Goal: Navigation & Orientation: Find specific page/section

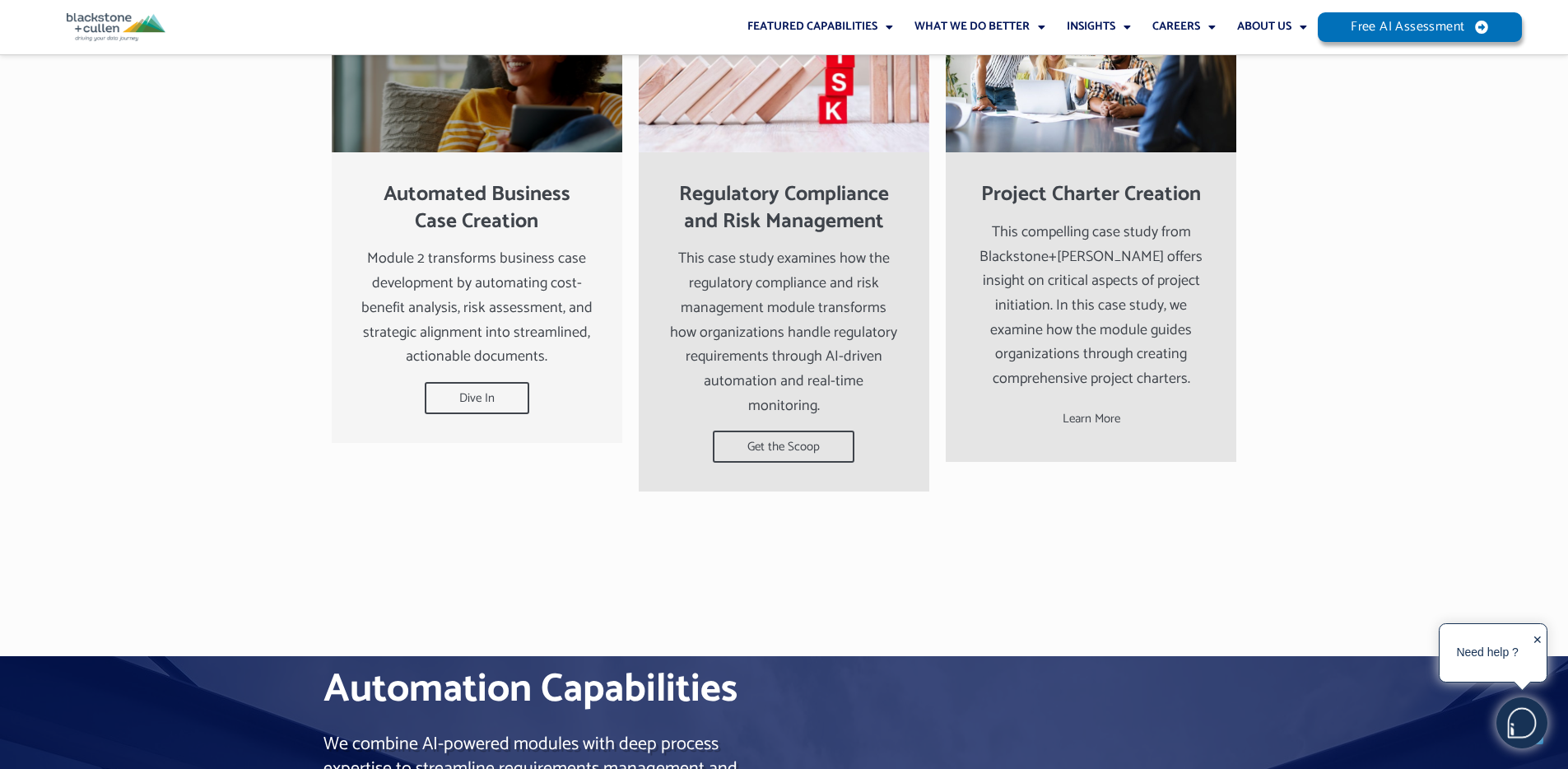
scroll to position [4266, 0]
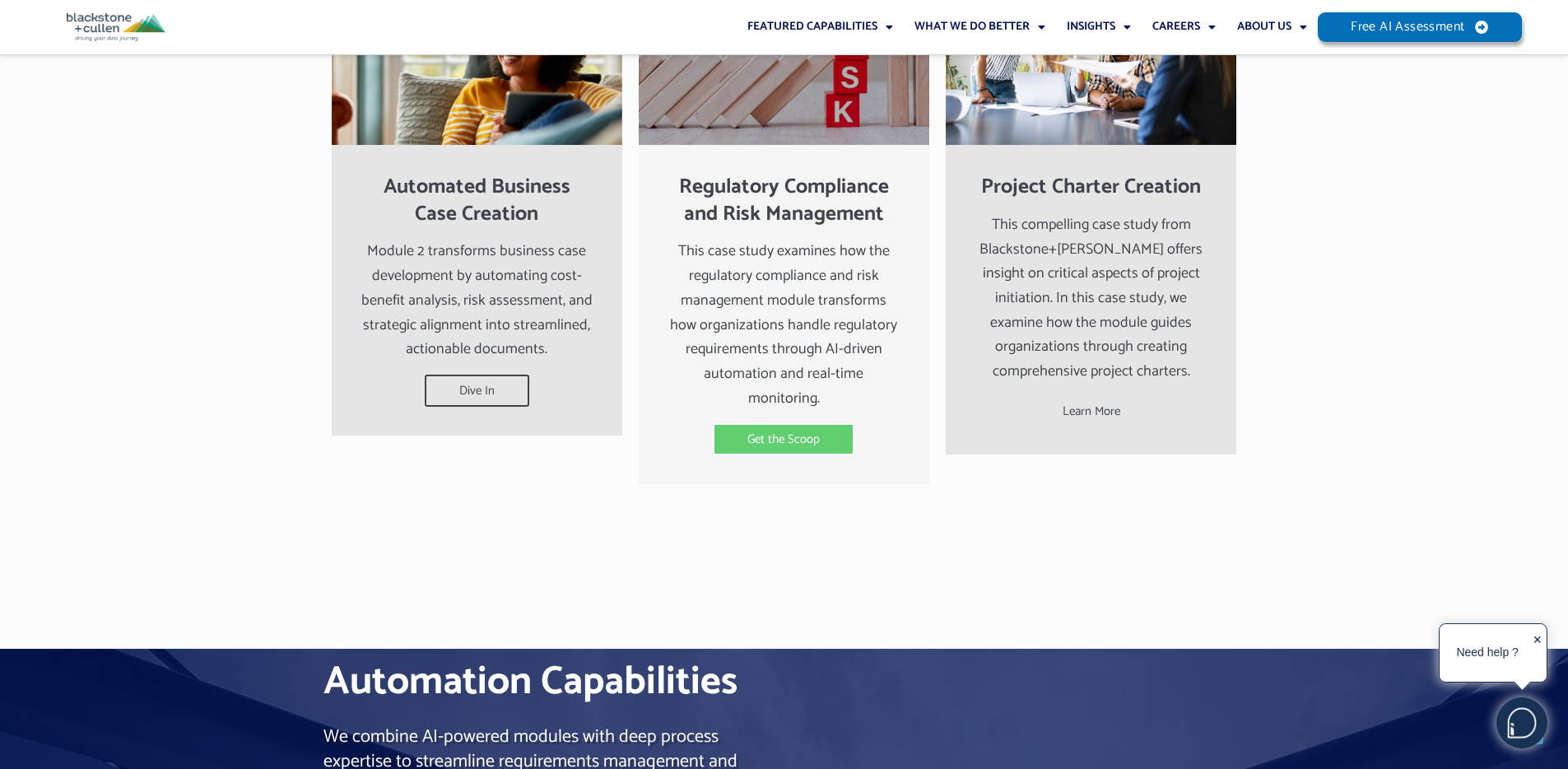
click at [737, 423] on span "Get the Scoop" at bounding box center [784, 439] width 142 height 32
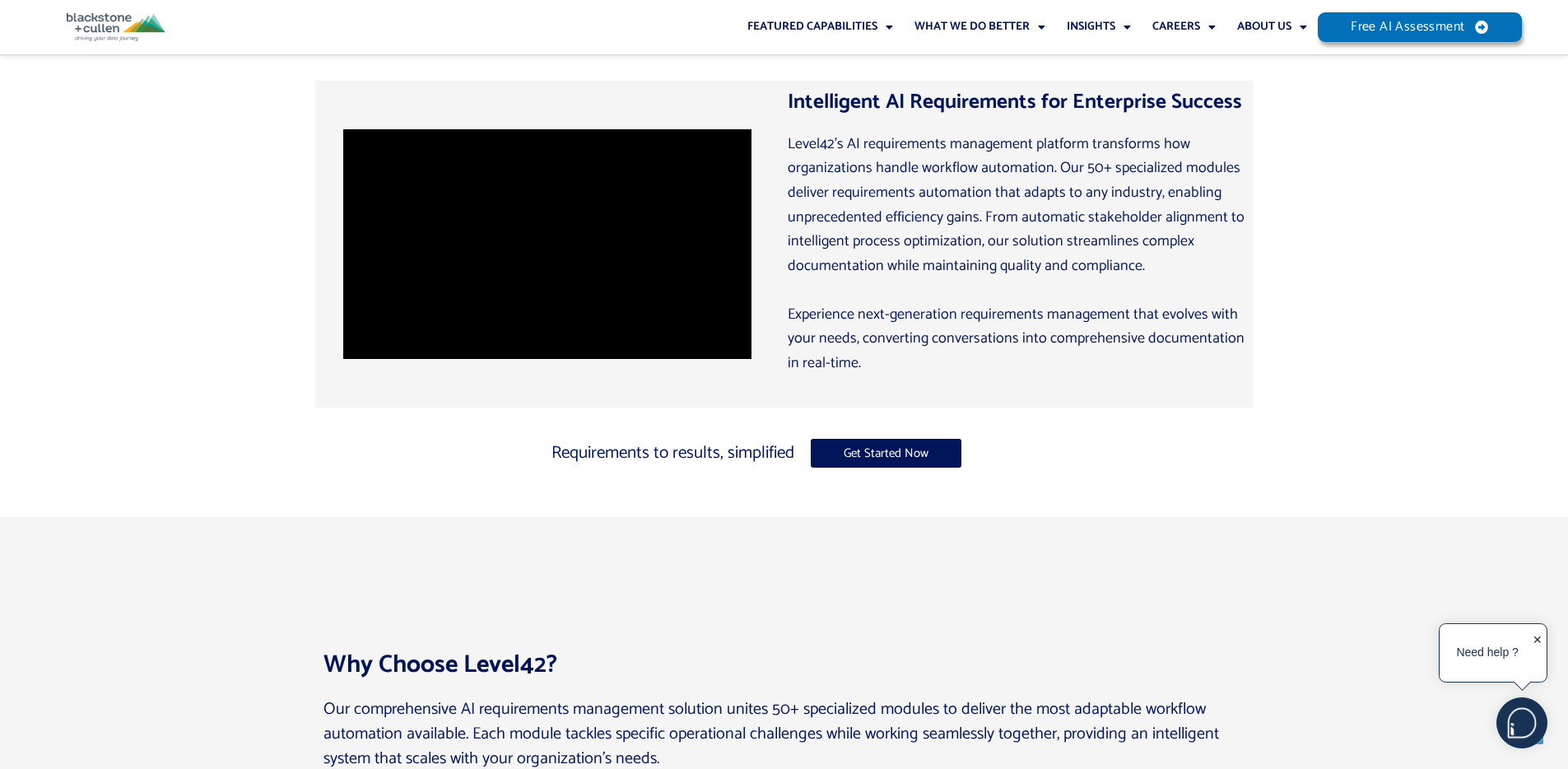
scroll to position [0, 0]
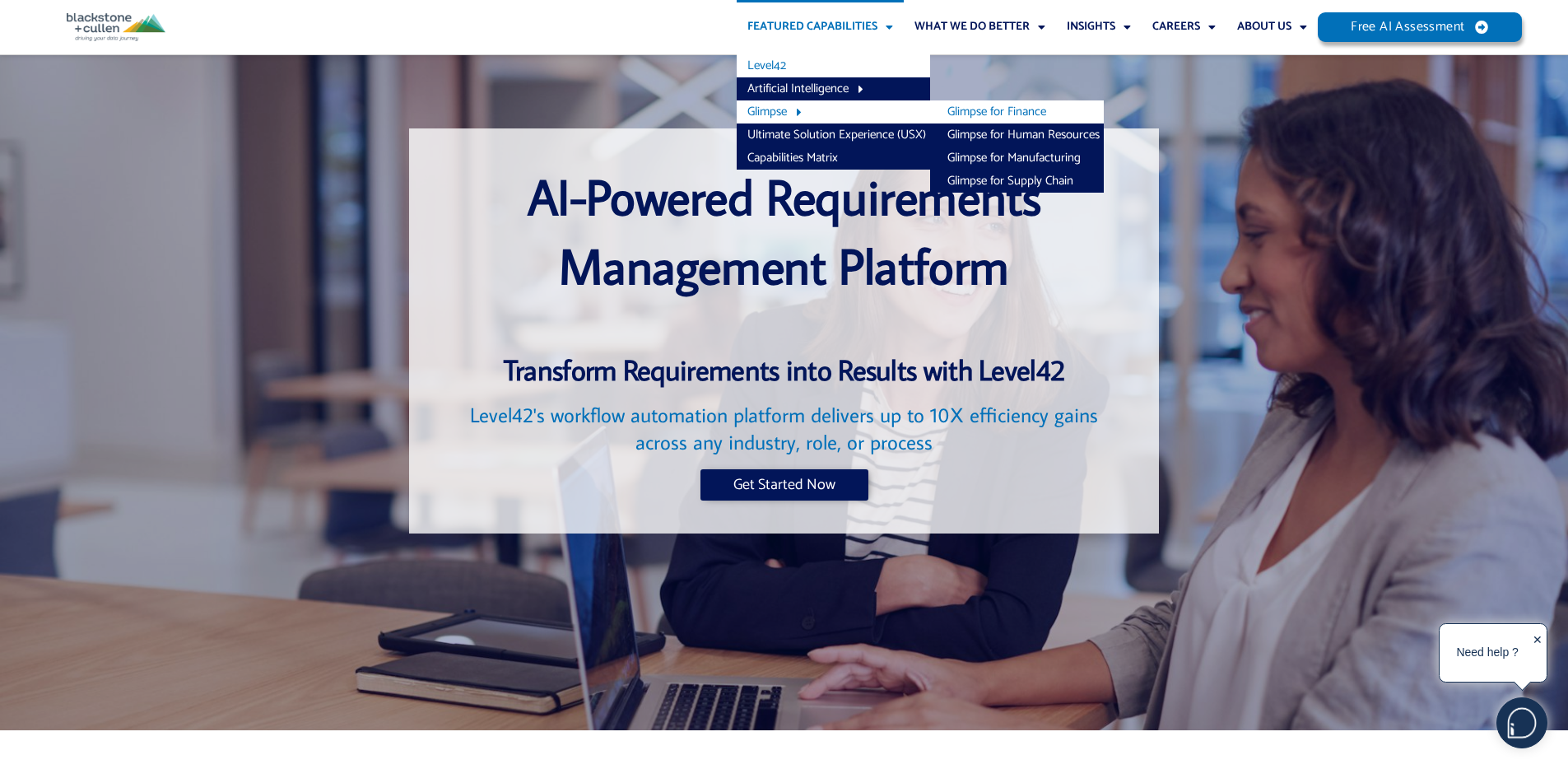
click at [975, 108] on link "Glimpse for Finance" at bounding box center [1016, 112] width 173 height 23
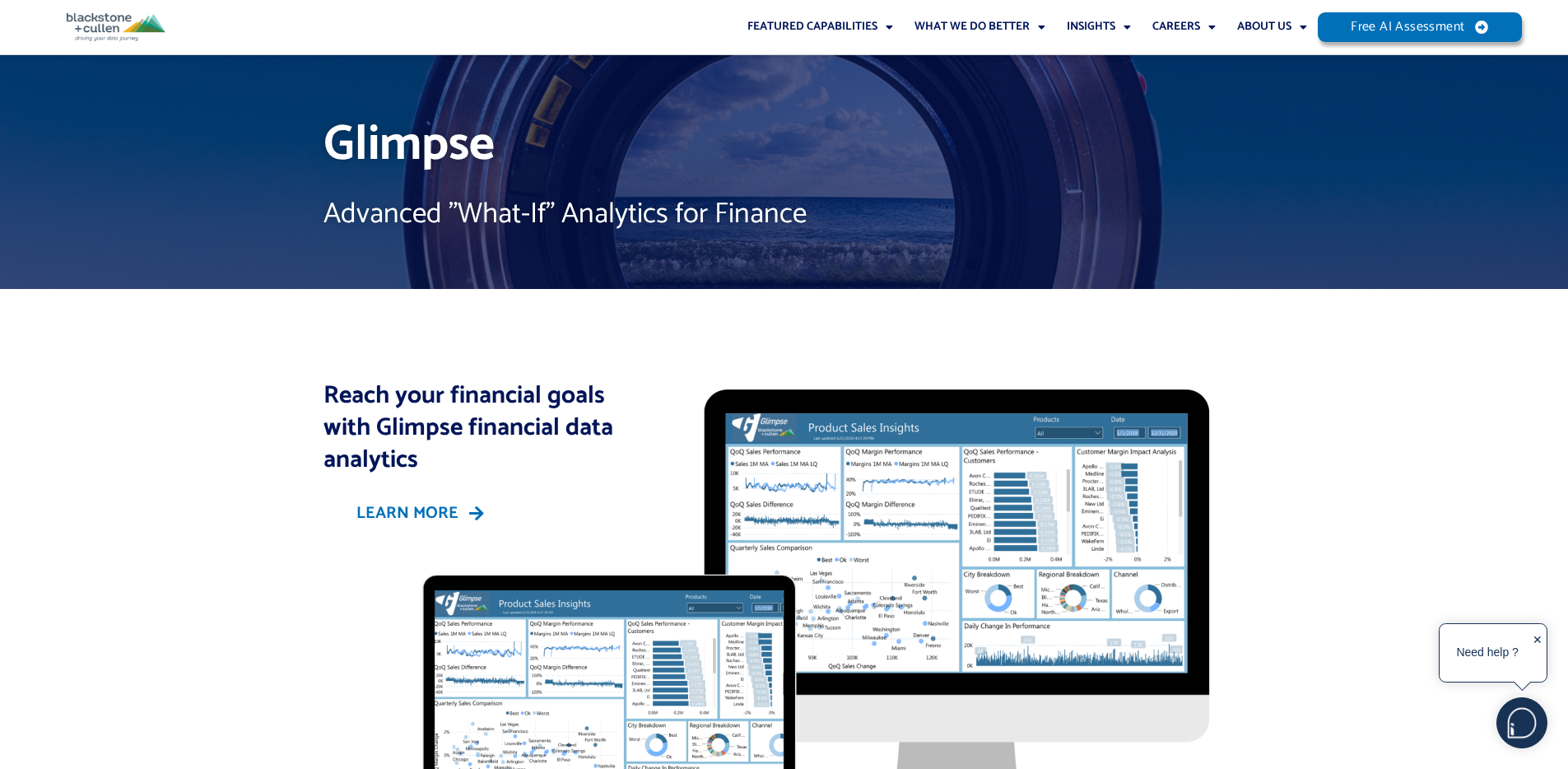
click at [117, 37] on img at bounding box center [116, 26] width 99 height 28
